Goal: Transaction & Acquisition: Purchase product/service

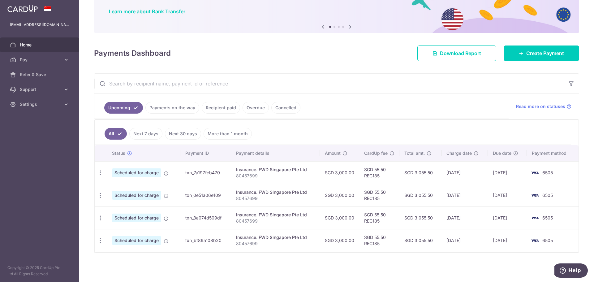
click at [184, 134] on link "Next 30 days" at bounding box center [183, 134] width 36 height 12
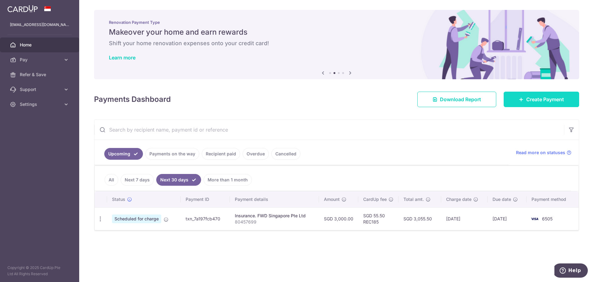
click at [535, 96] on span "Create Payment" at bounding box center [545, 99] width 38 height 7
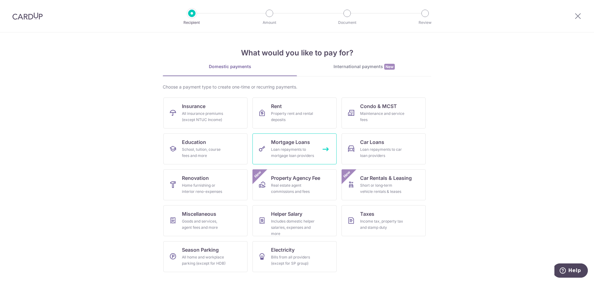
click at [299, 141] on span "Mortgage Loans" at bounding box center [290, 141] width 39 height 7
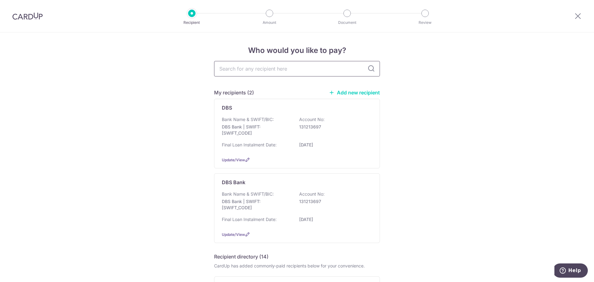
click at [283, 70] on input "text" at bounding box center [297, 68] width 166 height 15
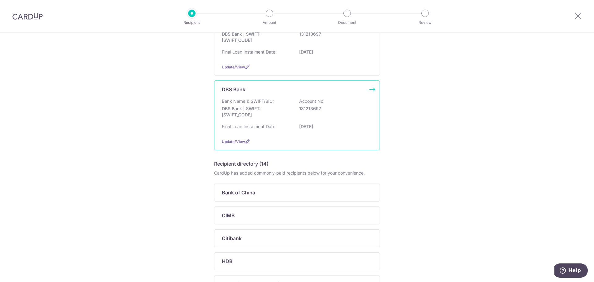
scroll to position [62, 0]
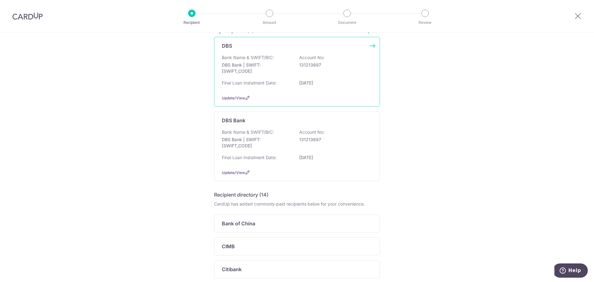
click at [336, 87] on div "Final Loan Instalment Date: 31/01/2027" at bounding box center [297, 85] width 150 height 10
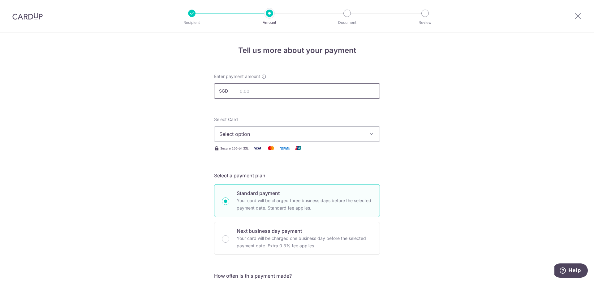
click at [259, 92] on input "text" at bounding box center [297, 90] width 166 height 15
type input "3,000.00"
click at [268, 133] on span "Select option" at bounding box center [291, 133] width 144 height 7
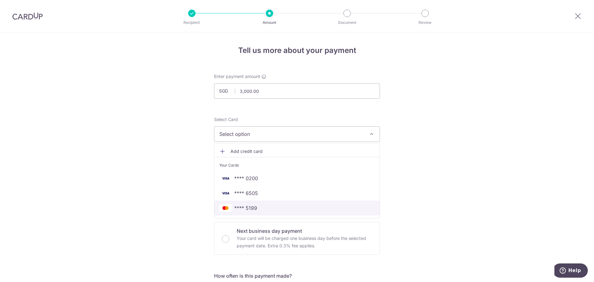
click at [267, 205] on span "**** 5199" at bounding box center [296, 207] width 155 height 7
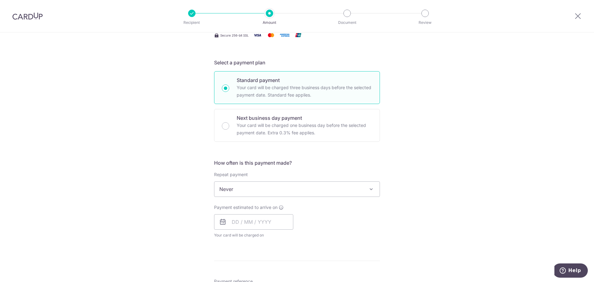
scroll to position [124, 0]
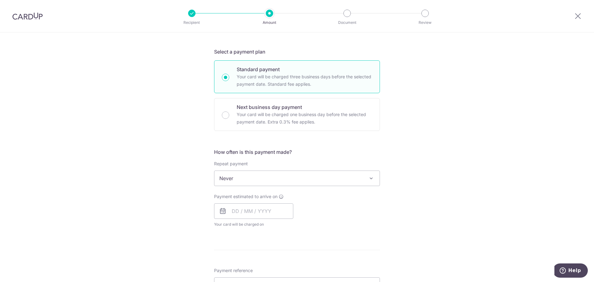
click at [294, 183] on span "Never" at bounding box center [296, 178] width 165 height 15
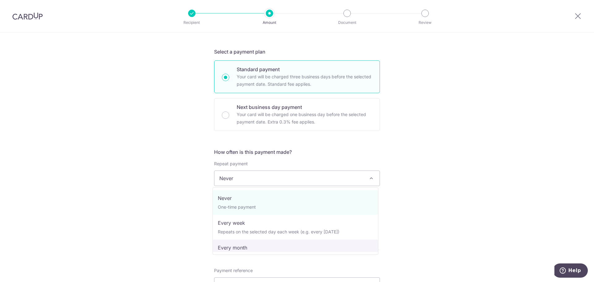
select select "3"
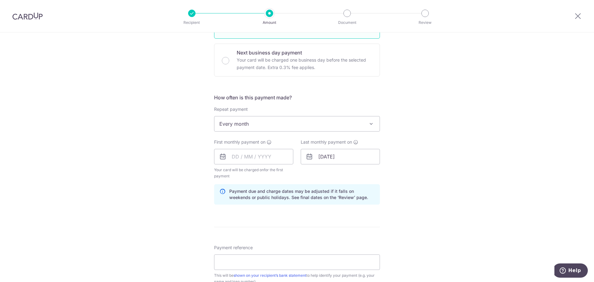
scroll to position [185, 0]
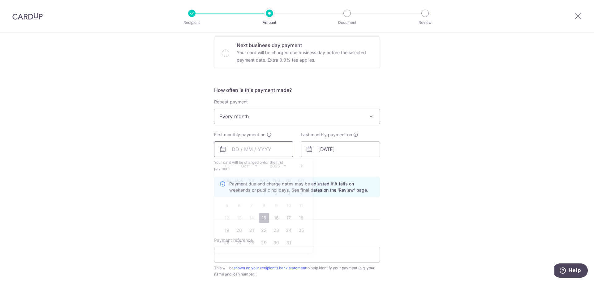
click at [260, 152] on input "text" at bounding box center [253, 148] width 79 height 15
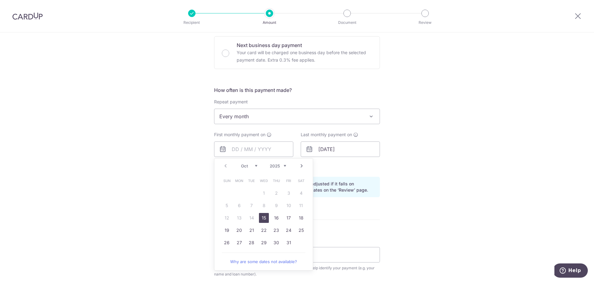
click at [255, 166] on select "Oct Nov Dec" at bounding box center [249, 165] width 16 height 5
click at [254, 165] on select "Oct Nov Dec" at bounding box center [249, 165] width 16 height 5
click at [275, 243] on link "30" at bounding box center [276, 242] width 10 height 10
type input "[DATE]"
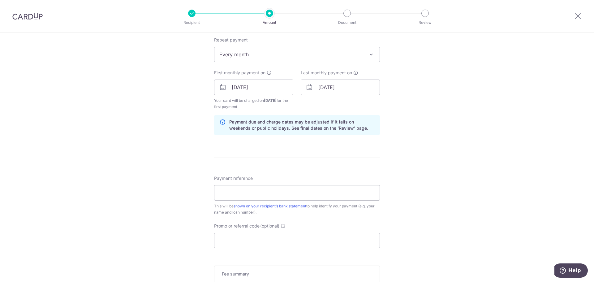
scroll to position [278, 0]
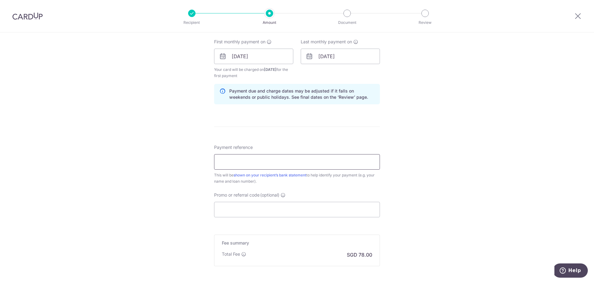
click at [285, 160] on input "Payment reference" at bounding box center [297, 161] width 166 height 15
type input "DBS Mortgage Loan Payment"
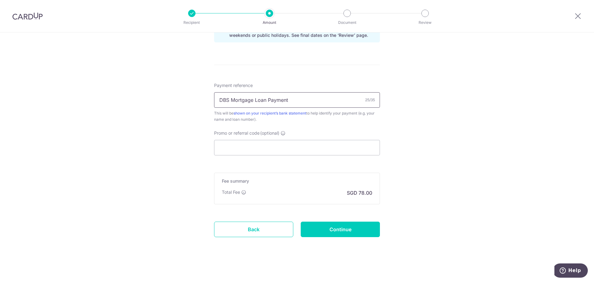
scroll to position [342, 0]
click at [252, 147] on input "Promo or referral code (optional)" at bounding box center [297, 145] width 166 height 15
paste input "3HOME25R"
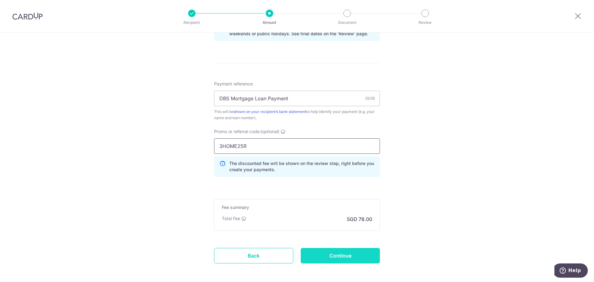
type input "3HOME25R"
click at [338, 254] on input "Continue" at bounding box center [339, 255] width 79 height 15
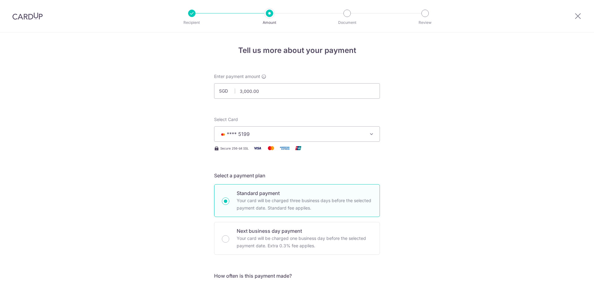
scroll to position [347, 0]
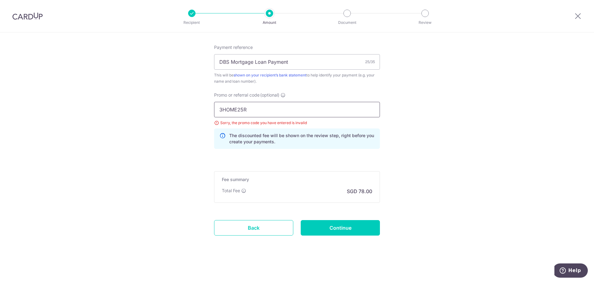
click at [218, 108] on input "3HOME25R" at bounding box center [297, 109] width 166 height 15
click at [310, 117] on input "3HOME25R" at bounding box center [297, 109] width 166 height 15
click button "Add Card" at bounding box center [0, 0] width 0 height 0
click at [305, 112] on input "3HOME25R" at bounding box center [297, 109] width 166 height 15
type input "3HOME25R"
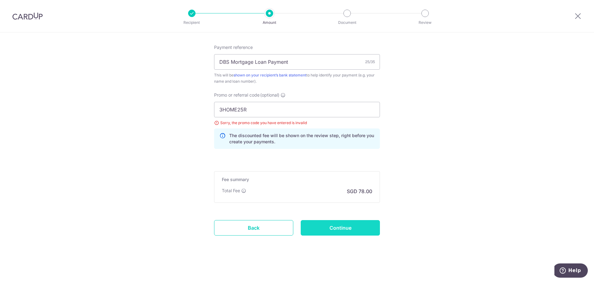
click at [360, 222] on input "Continue" at bounding box center [339, 227] width 79 height 15
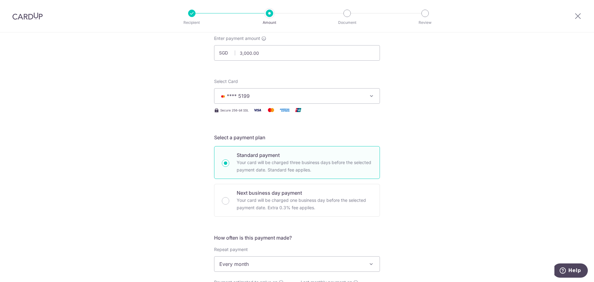
scroll to position [37, 0]
click at [572, 19] on div at bounding box center [577, 16] width 32 height 32
click at [575, 17] on icon at bounding box center [577, 16] width 7 height 8
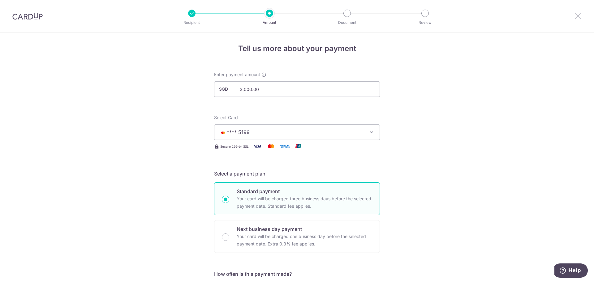
scroll to position [0, 0]
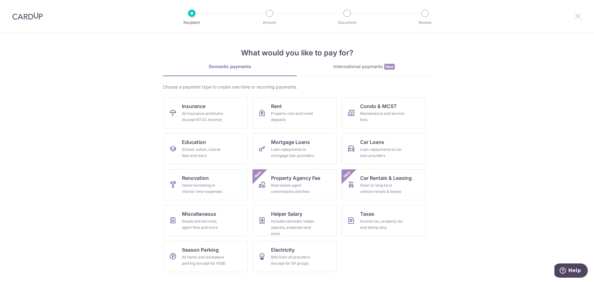
click at [576, 15] on icon at bounding box center [577, 16] width 7 height 8
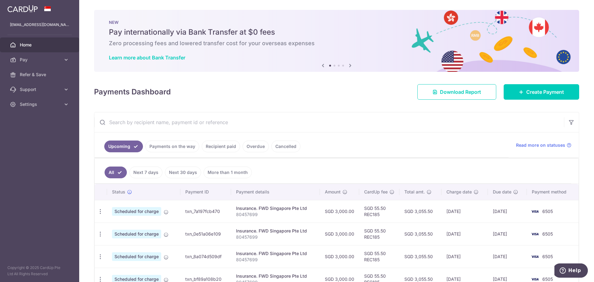
click at [48, 11] on div at bounding box center [39, 8] width 79 height 17
